Goal: Task Accomplishment & Management: Use online tool/utility

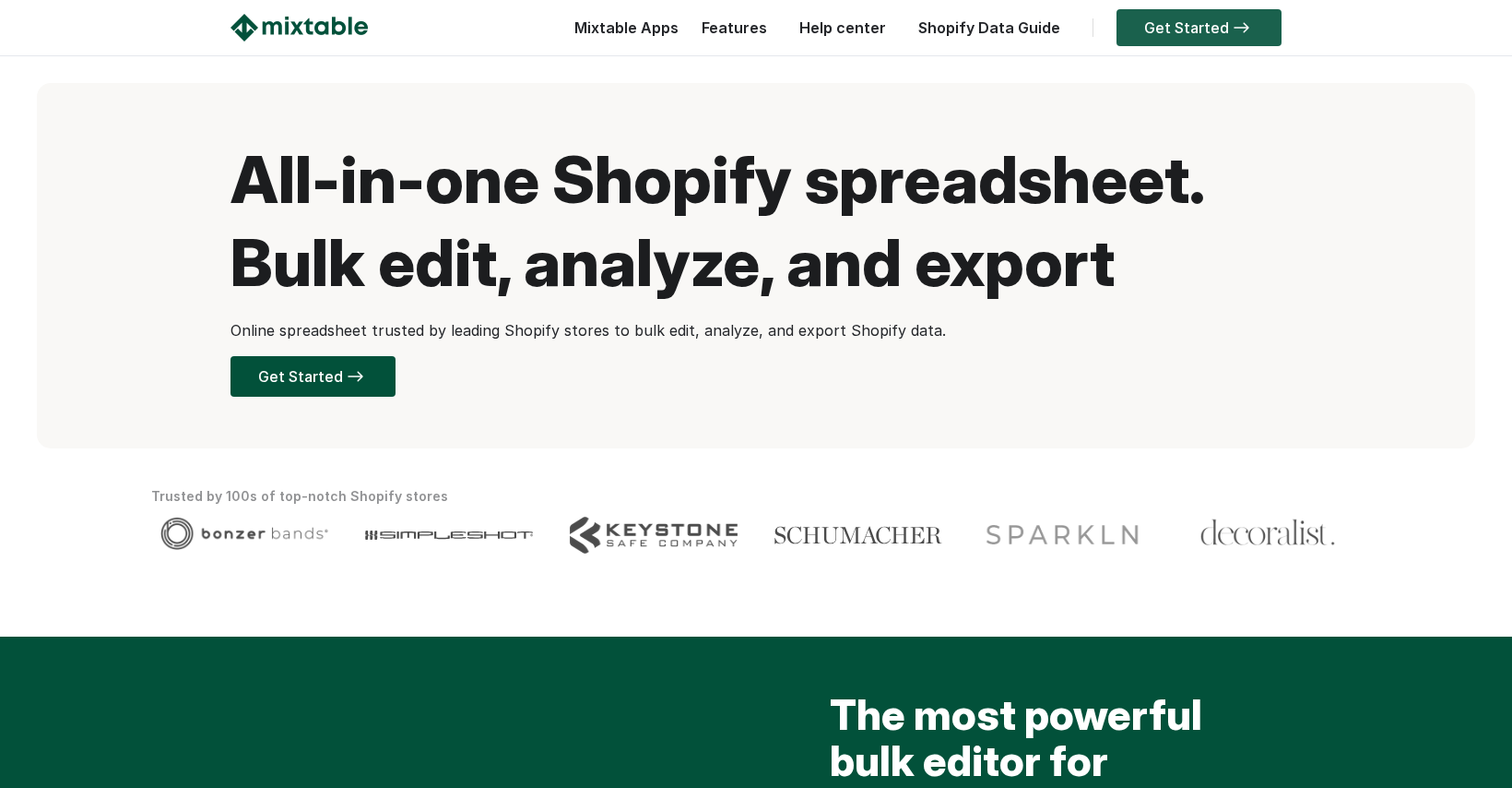
click at [1191, 28] on link "Get Started" at bounding box center [1199, 28] width 165 height 37
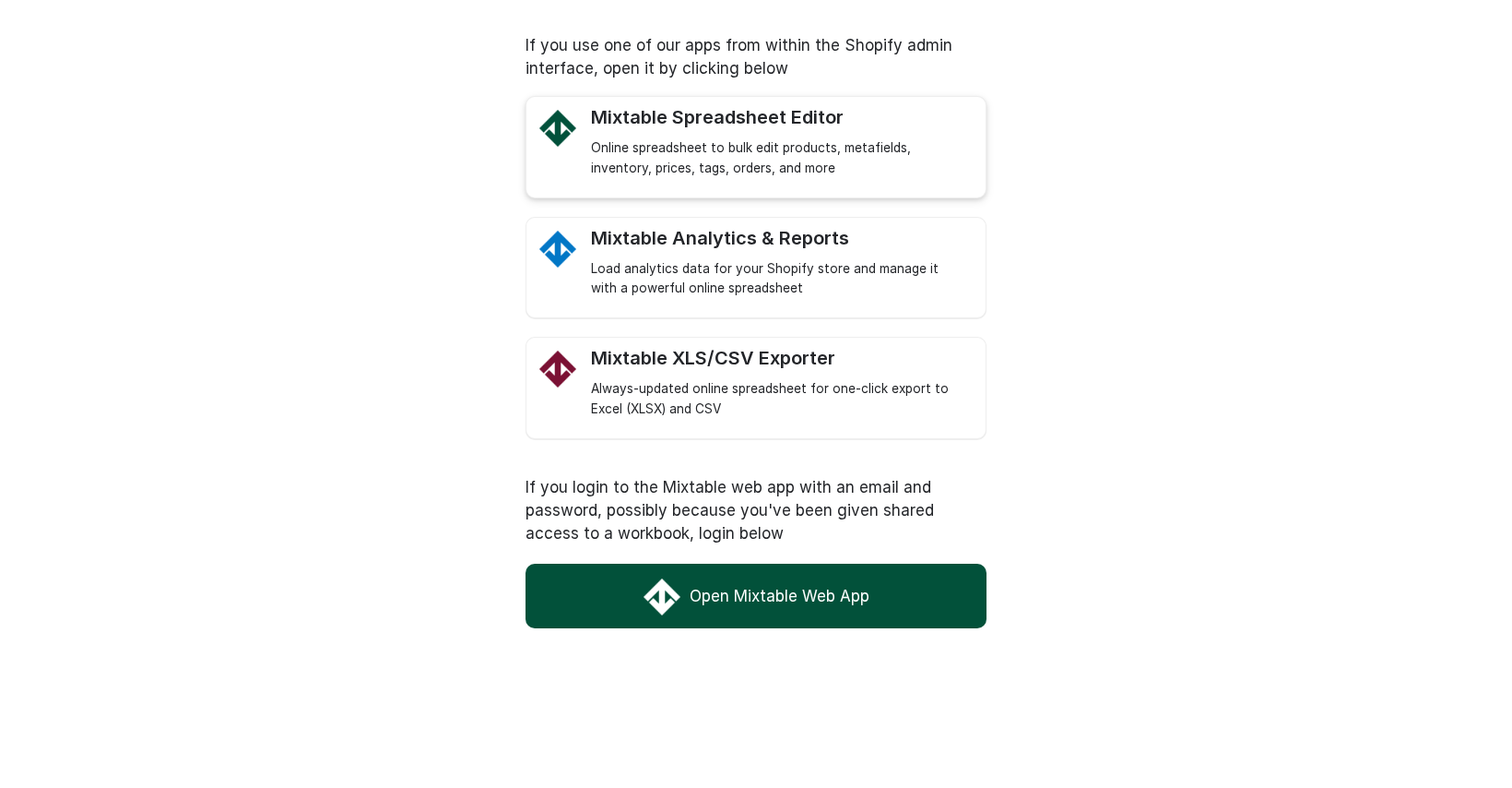
click at [947, 135] on link "Mixtable Spreadsheet Editor Online spreadsheet to bulk edit products, metafield…" at bounding box center [779, 143] width 376 height 73
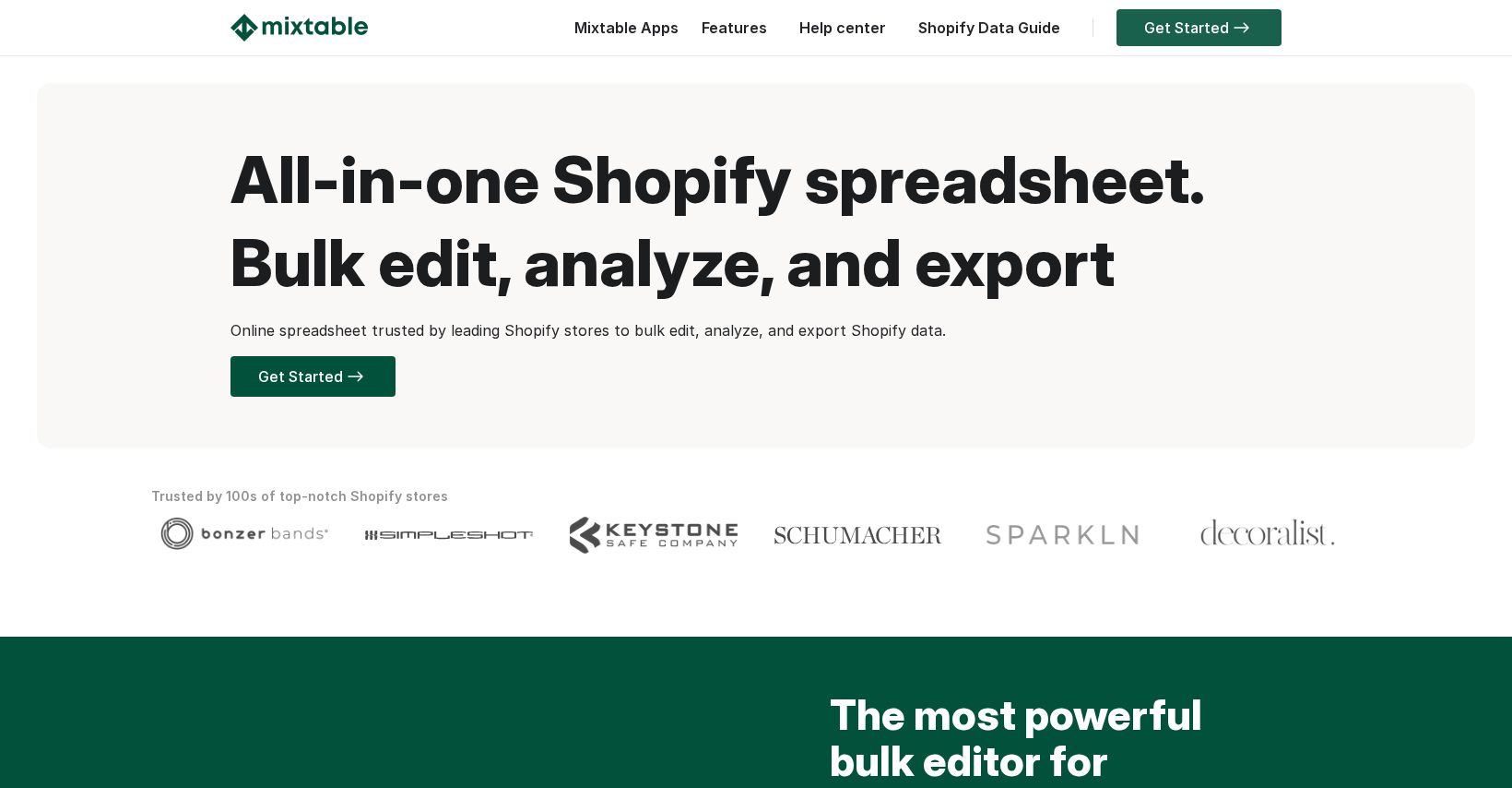
click at [1230, 27] on img at bounding box center [1241, 28] width 25 height 11
